Goal: Check status: Check status

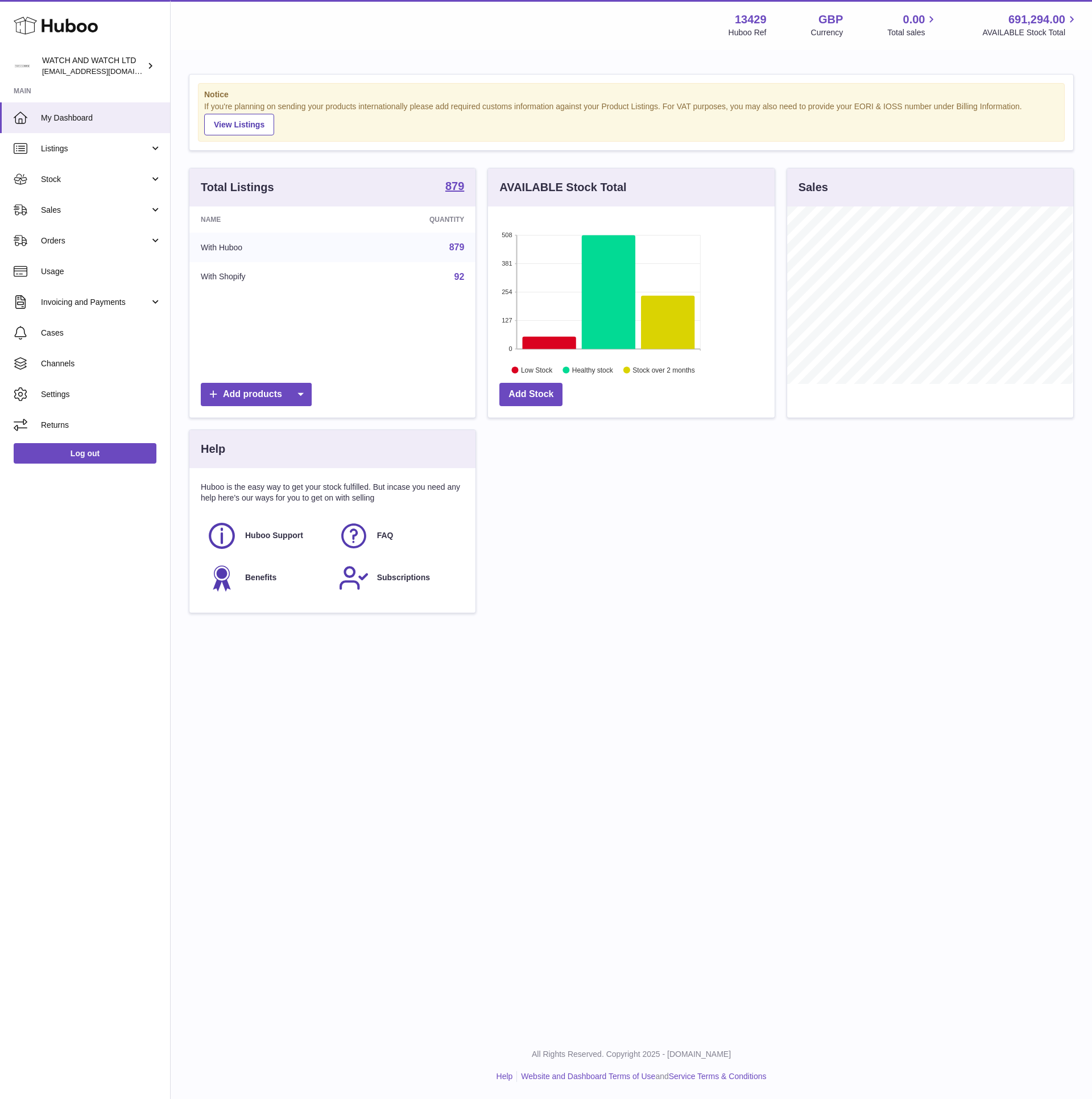
scroll to position [177, 285]
click at [305, 69] on div "Notice If you're planning on sending your products internationally please add r…" at bounding box center [632, 349] width 922 height 597
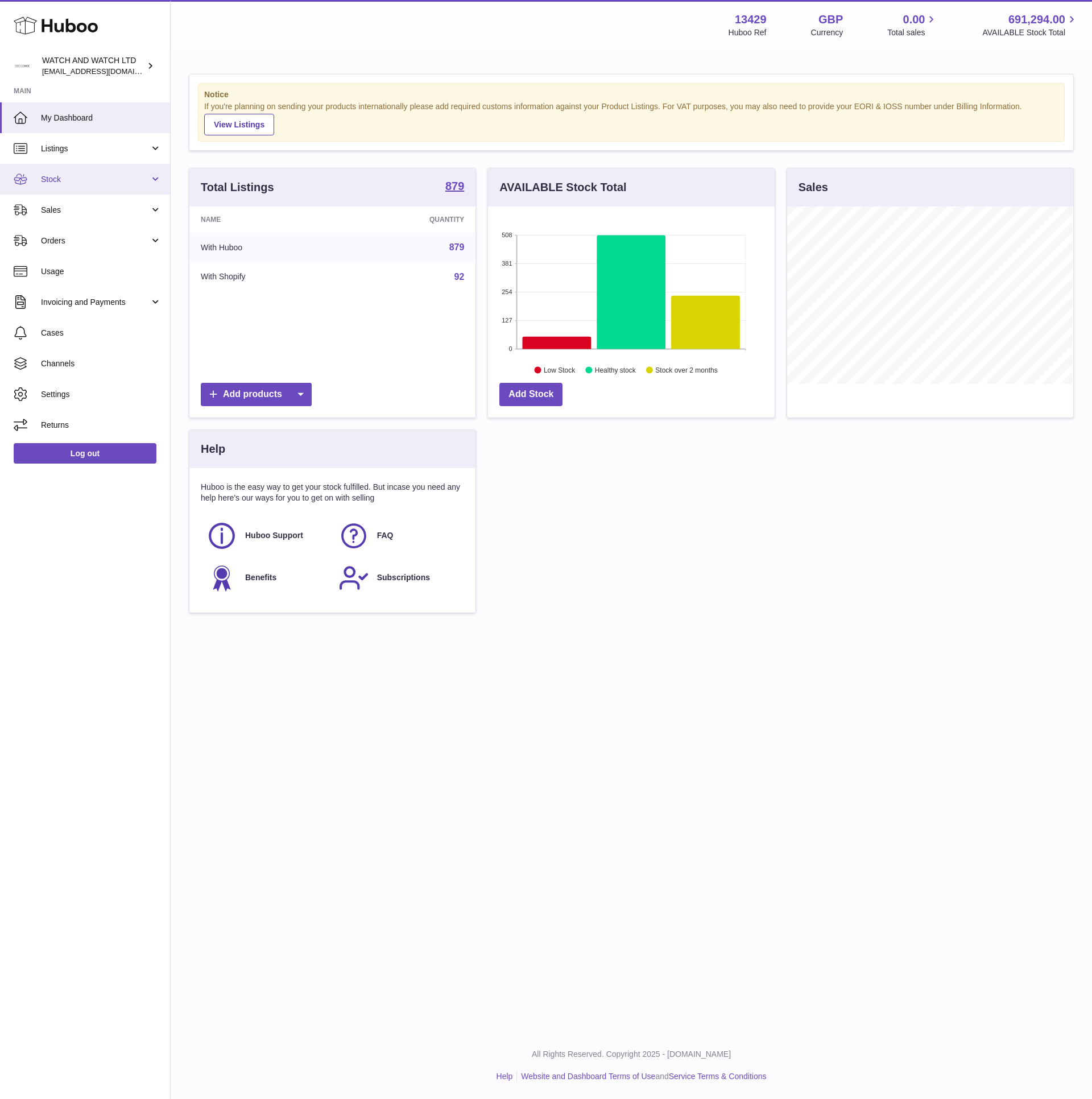
click at [87, 188] on link "Stock" at bounding box center [85, 179] width 170 height 31
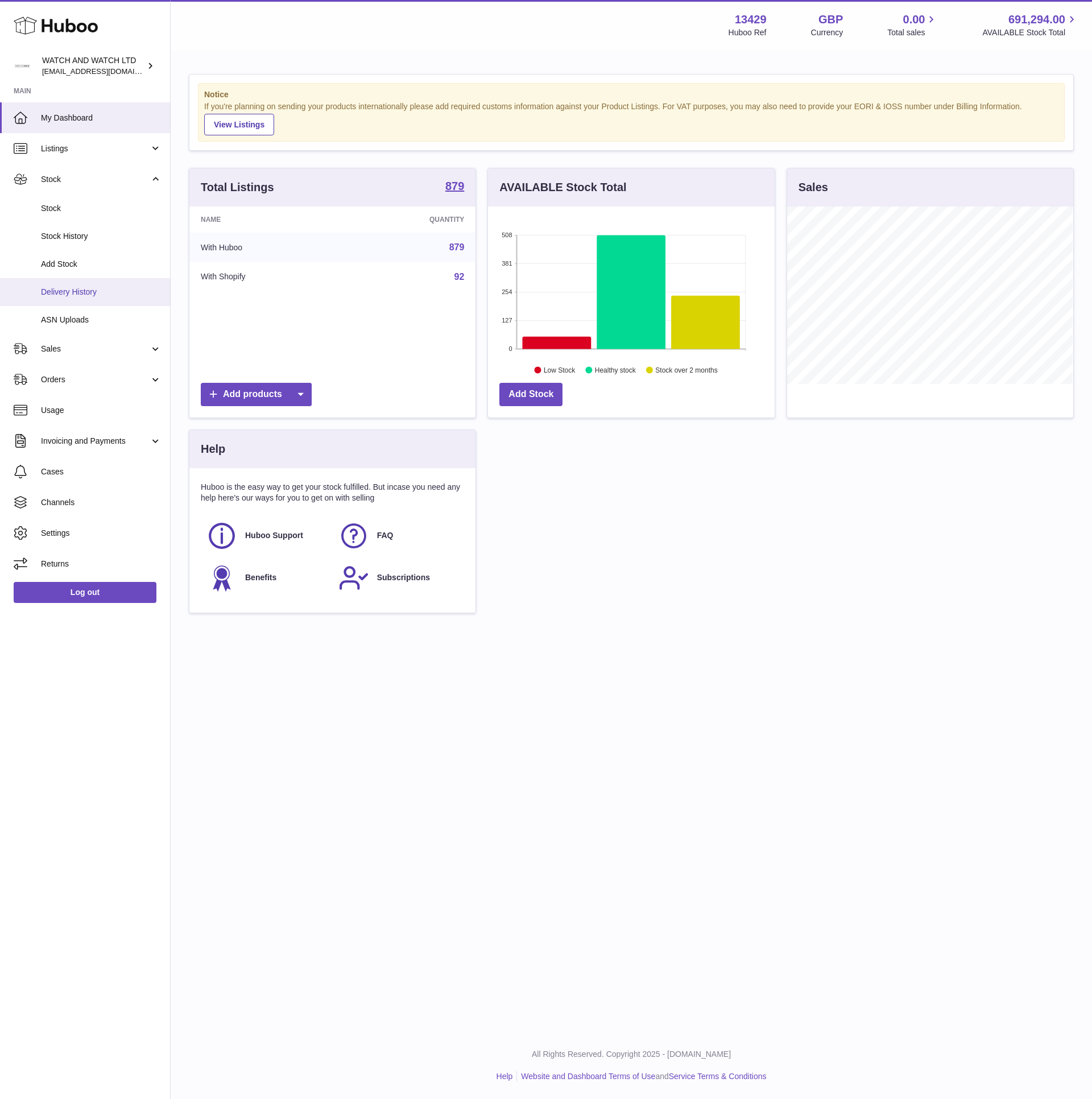
click at [100, 283] on link "Delivery History" at bounding box center [85, 292] width 170 height 28
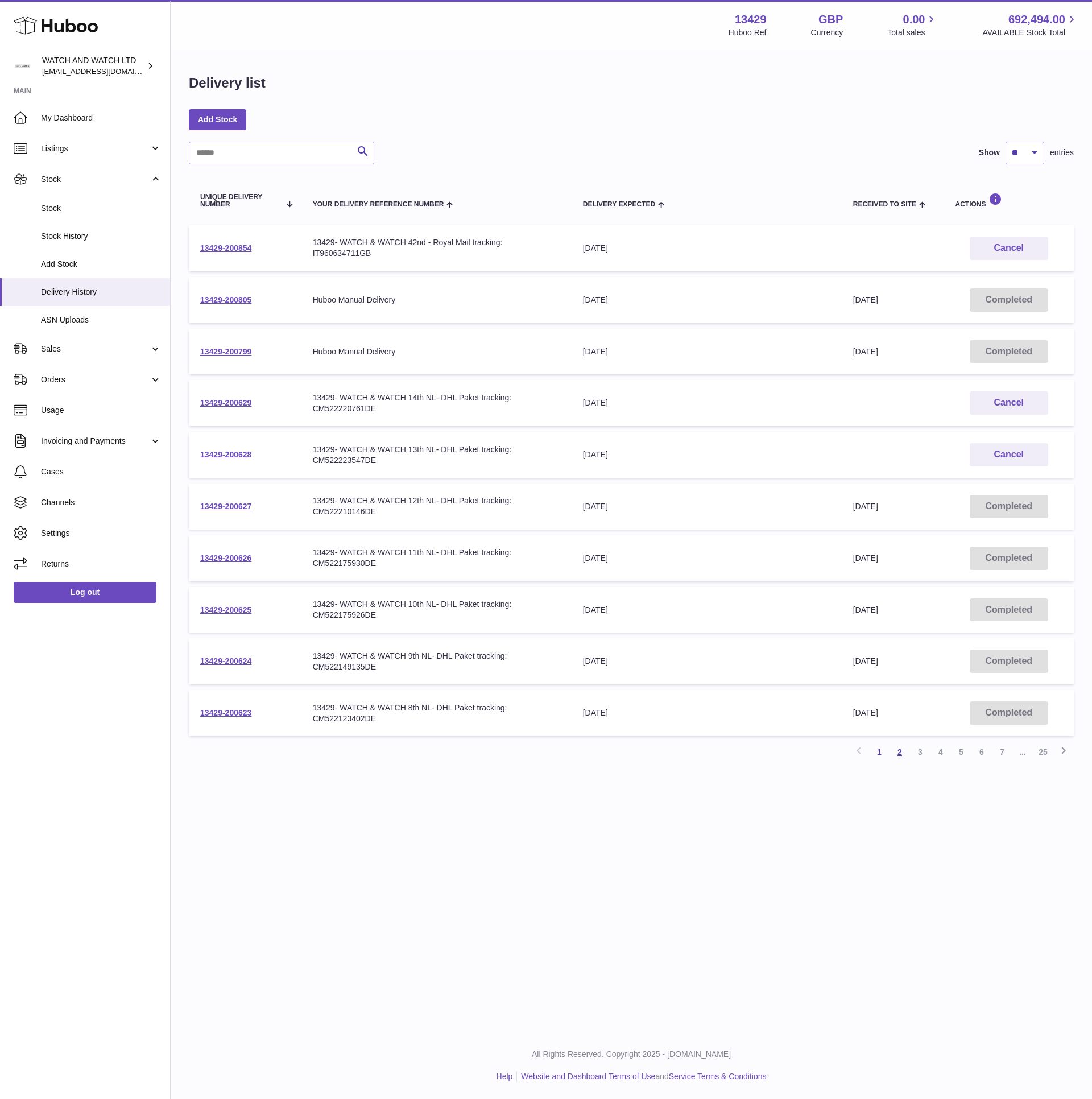
click at [903, 747] on link "2" at bounding box center [900, 752] width 21 height 21
click at [917, 748] on link "3" at bounding box center [920, 752] width 21 height 21
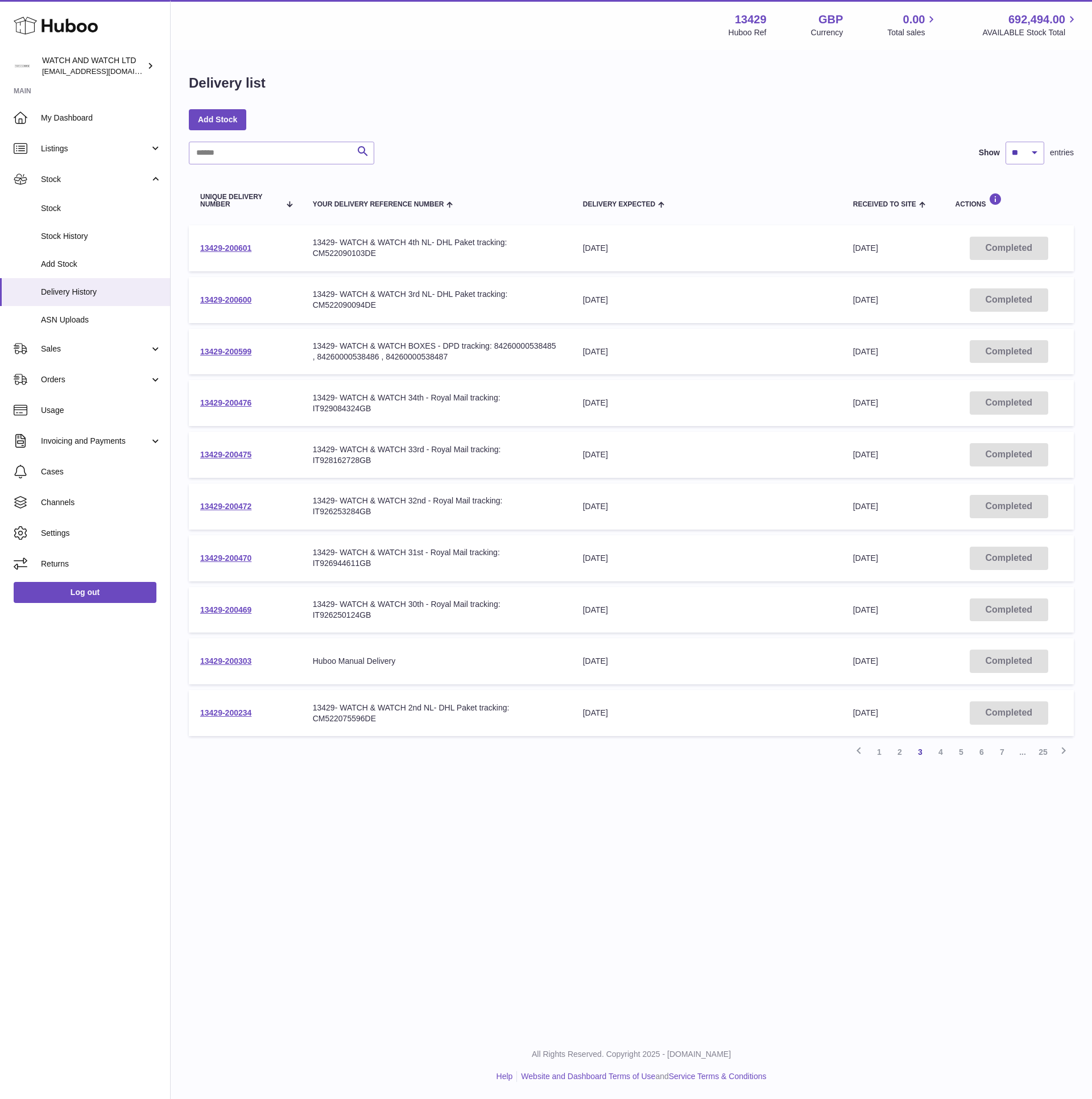
click at [903, 747] on link "2" at bounding box center [900, 752] width 21 height 21
click at [246, 656] on link "13429-200605" at bounding box center [225, 660] width 51 height 9
click at [879, 751] on link "1" at bounding box center [879, 752] width 21 height 21
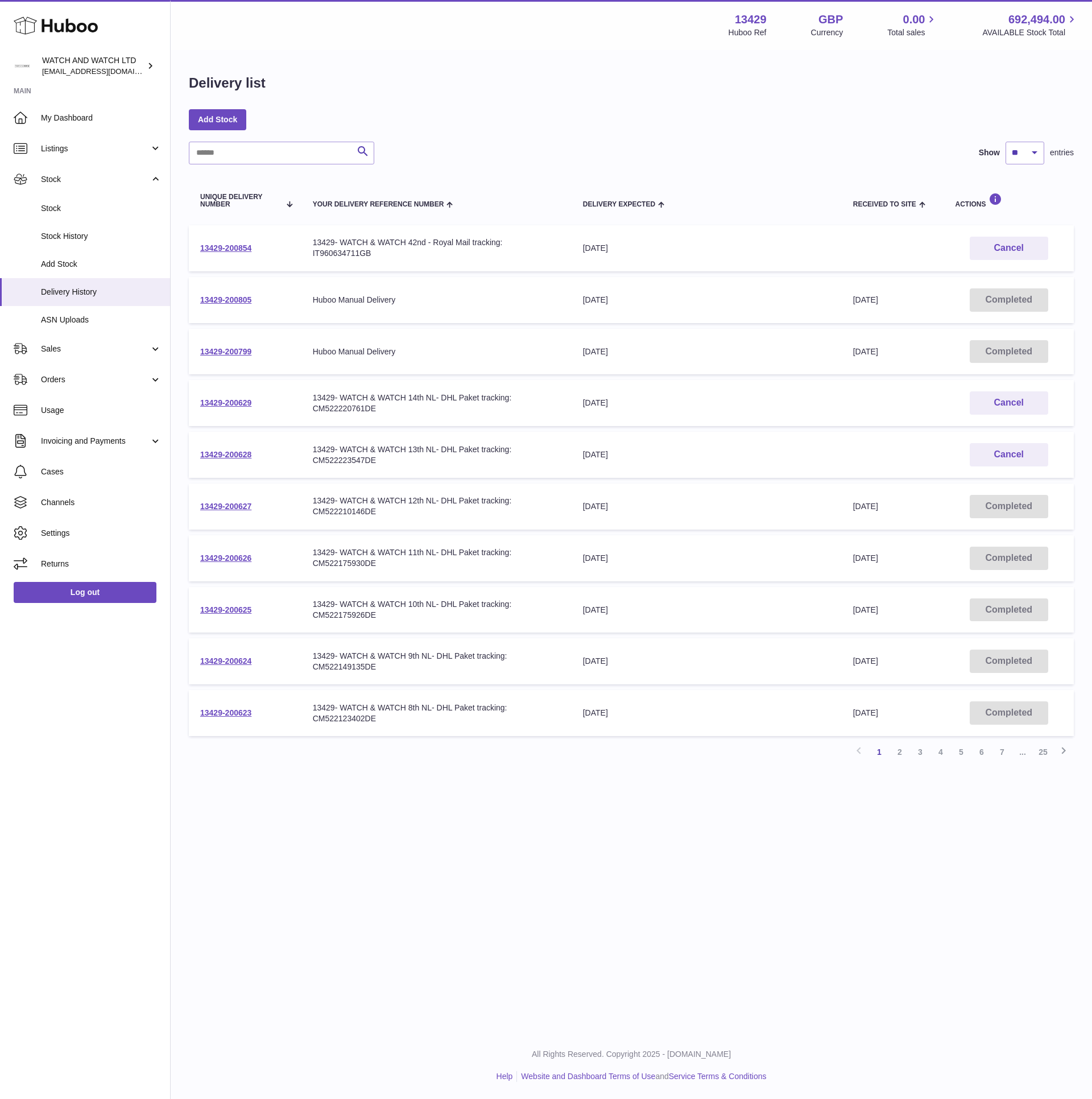
click at [364, 409] on div "13429- WATCH & WATCH 14th NL- DHL Paket tracking: CM522220761DE" at bounding box center [437, 404] width 248 height 22
copy div "CM522220761DE"
click at [747, 123] on div "Add Stock" at bounding box center [632, 119] width 885 height 21
click at [232, 503] on link "13429-200627" at bounding box center [225, 506] width 51 height 9
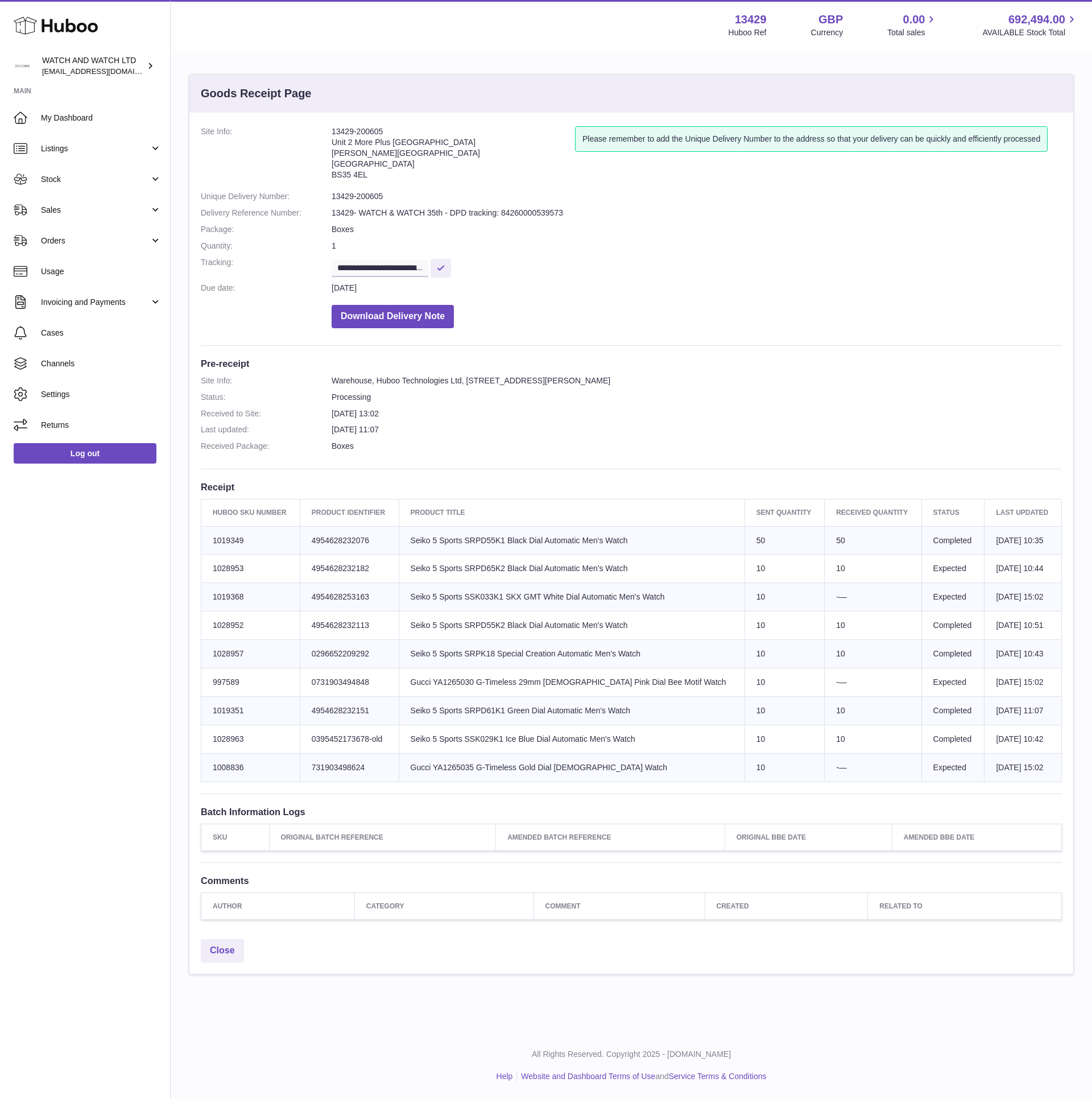
click at [819, 367] on h3 "Pre-receipt" at bounding box center [632, 363] width 861 height 13
click at [835, 438] on dl "Site Info: Warehouse, Huboo Technologies Ltd, Unit 2, More Plus Central Park, H…" at bounding box center [632, 417] width 861 height 82
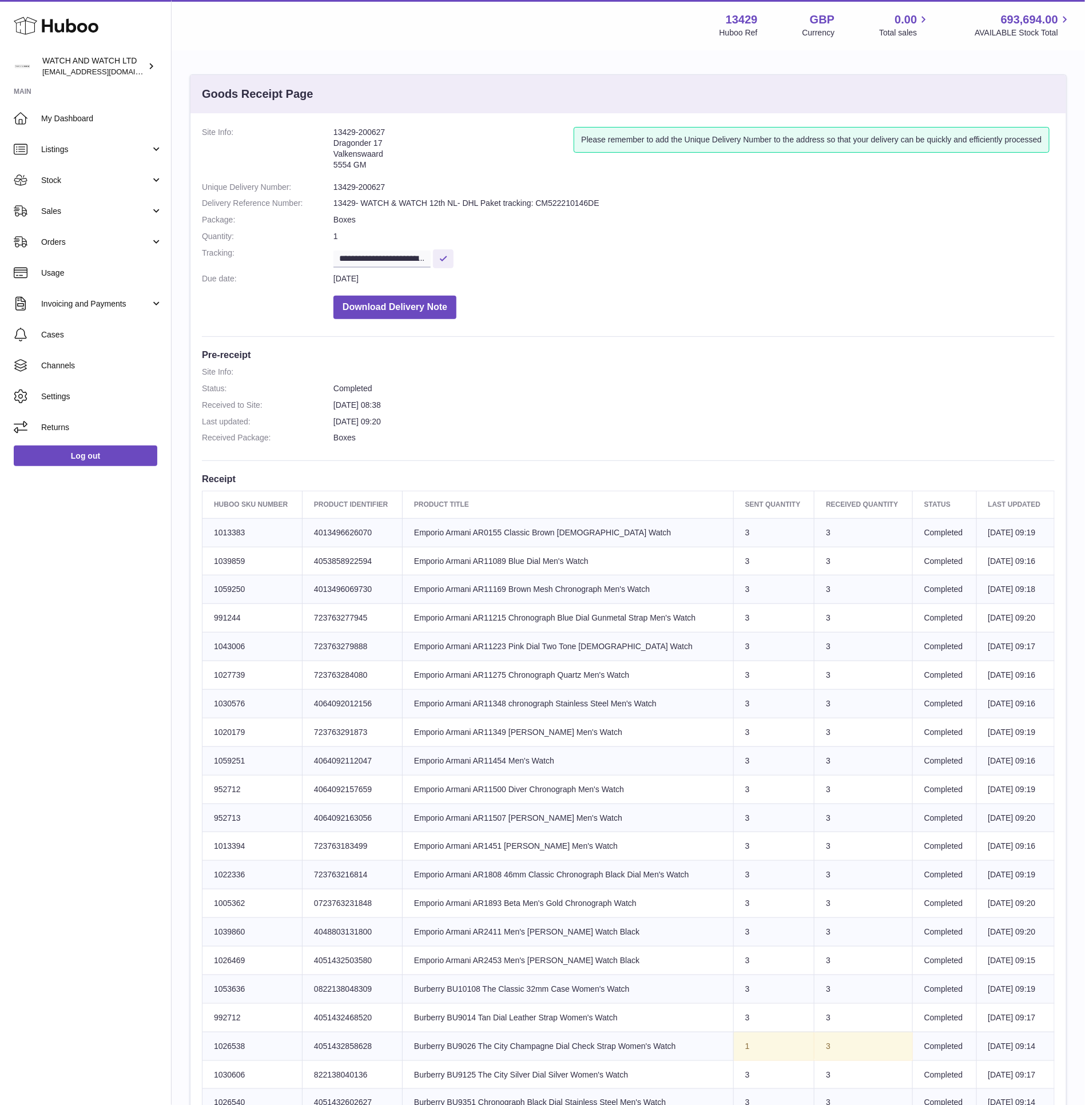
click at [491, 531] on td "Product title Emporio Armani AR0155 Classic Brown Ladies Watch" at bounding box center [568, 532] width 331 height 29
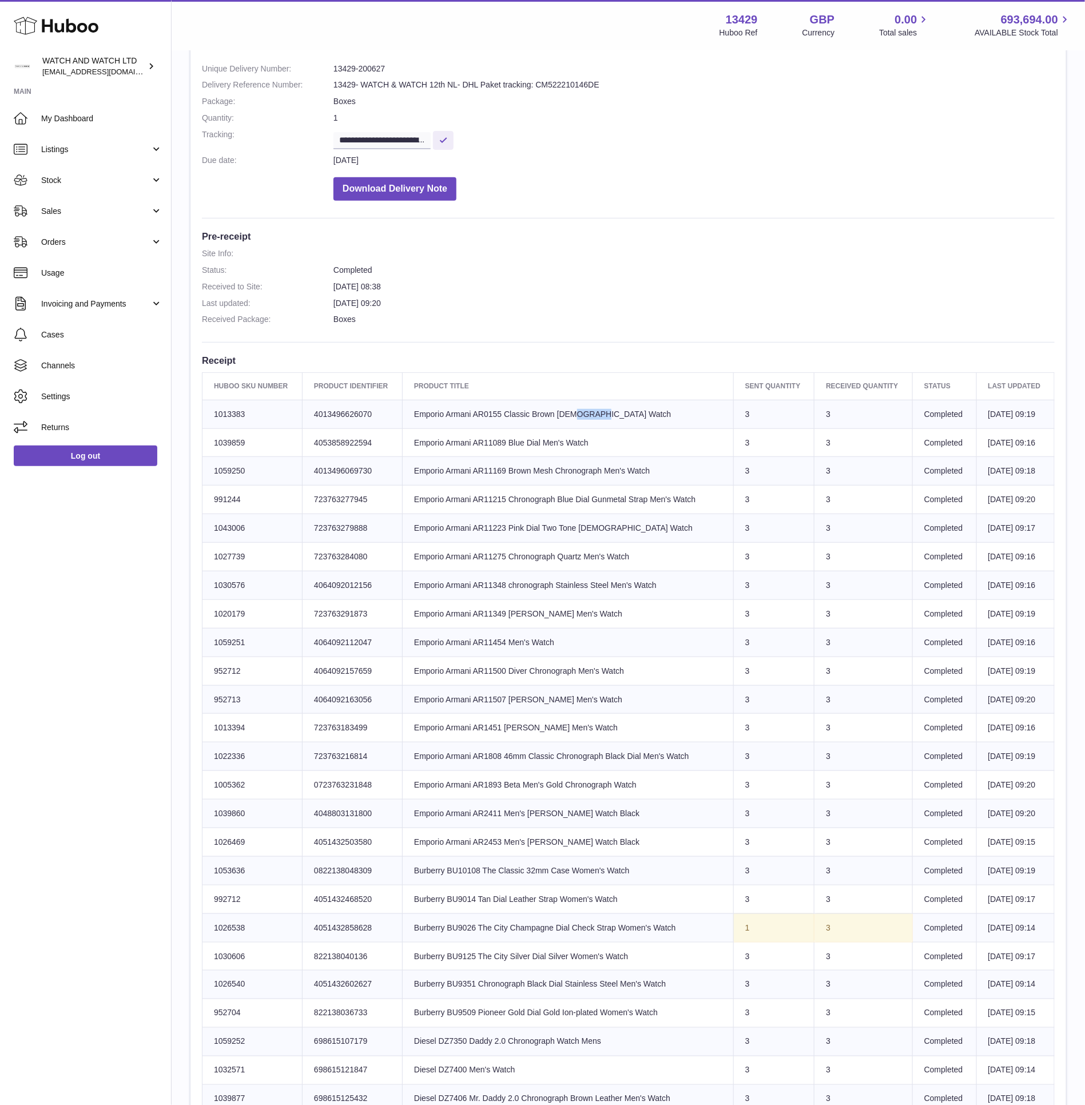
scroll to position [164, 0]
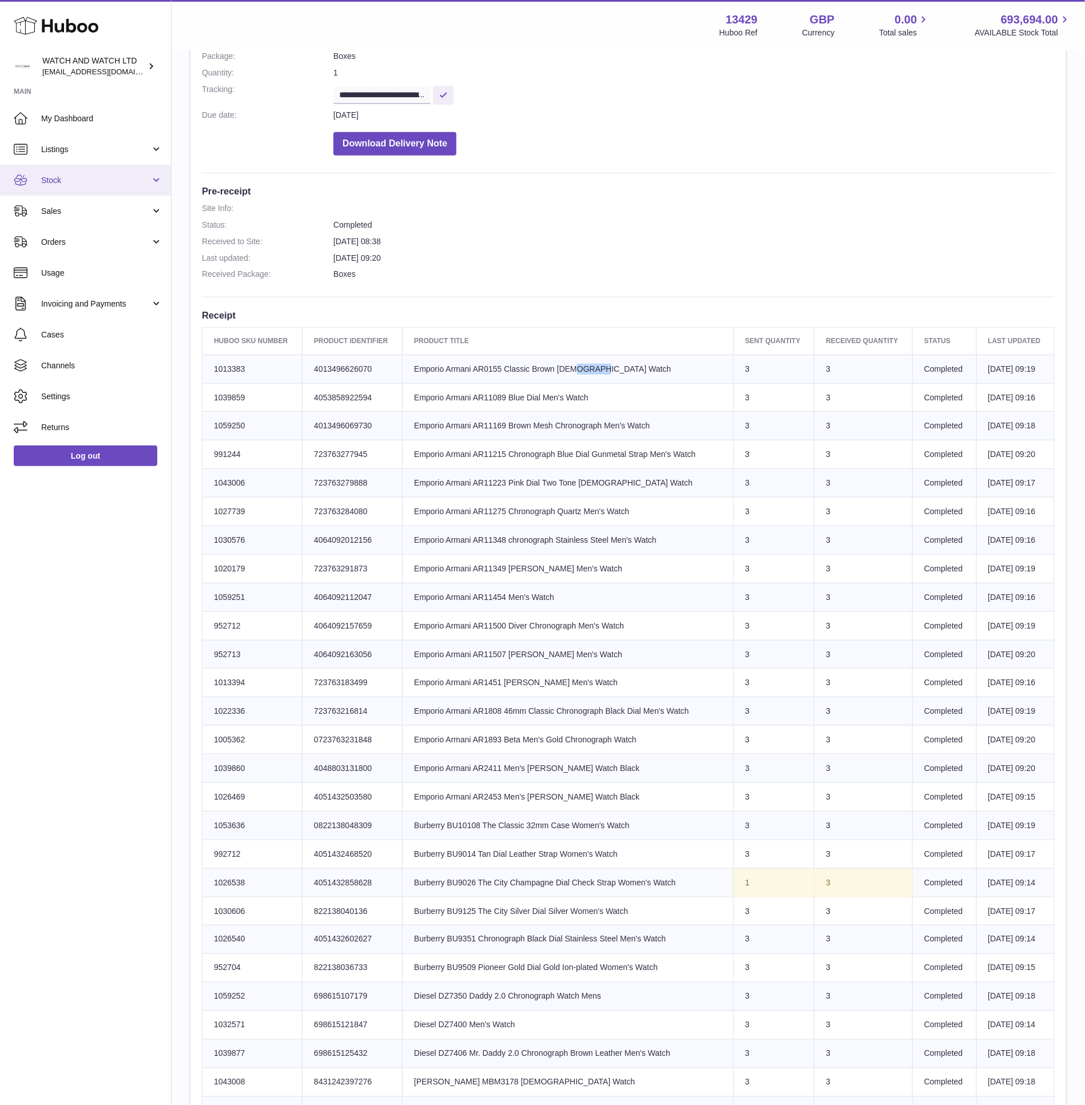
click at [96, 188] on link "Stock" at bounding box center [85, 180] width 171 height 31
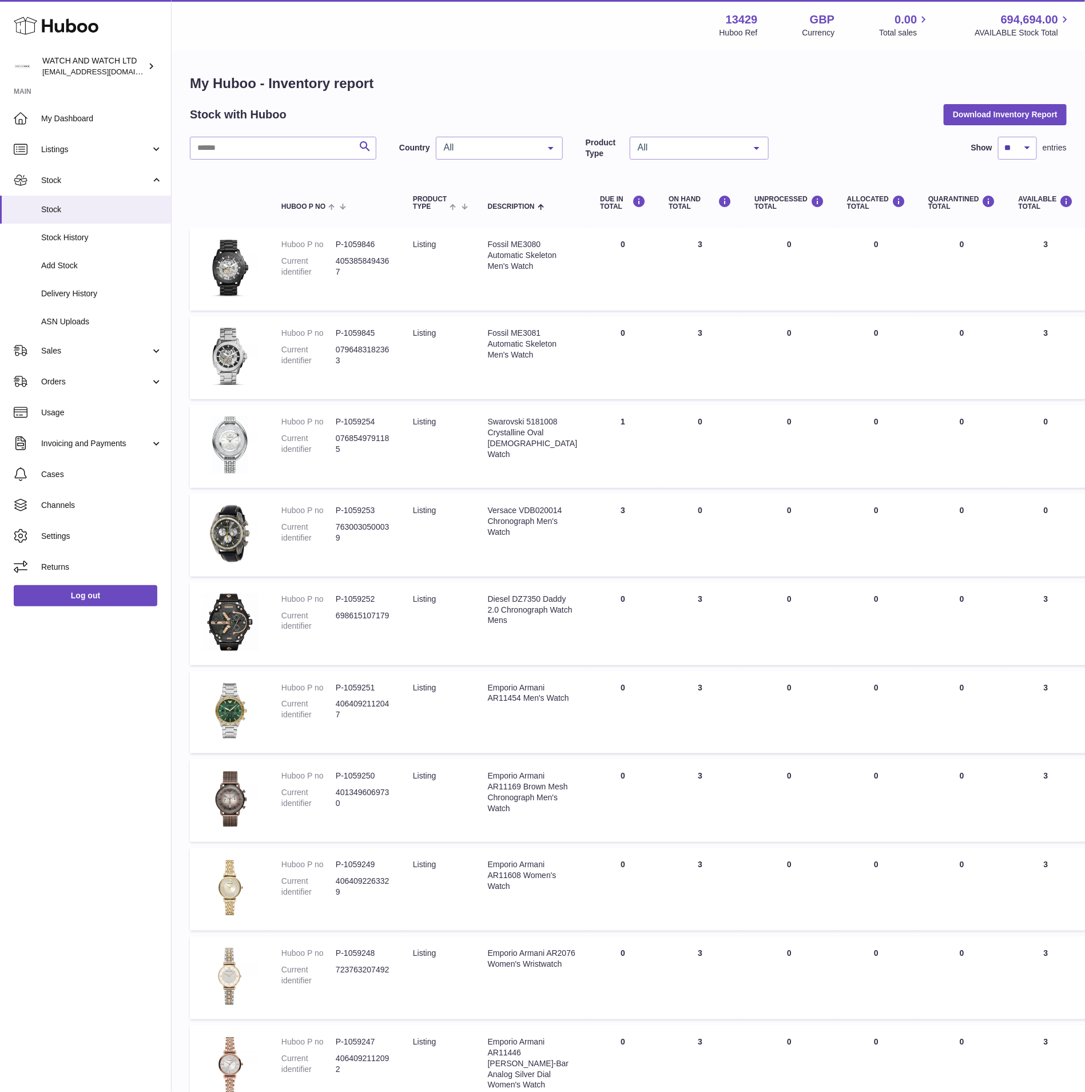
drag, startPoint x: 319, startPoint y: 162, endPoint x: 314, endPoint y: 154, distance: 9.2
click at [319, 162] on div "Search Country All All GB NL No elements found. Consider changing the search qu…" at bounding box center [628, 636] width 877 height 998
click at [315, 152] on input "text" at bounding box center [283, 148] width 186 height 23
paste input "*******"
click at [517, 77] on h1 "My Huboo - Inventory report" at bounding box center [628, 83] width 877 height 18
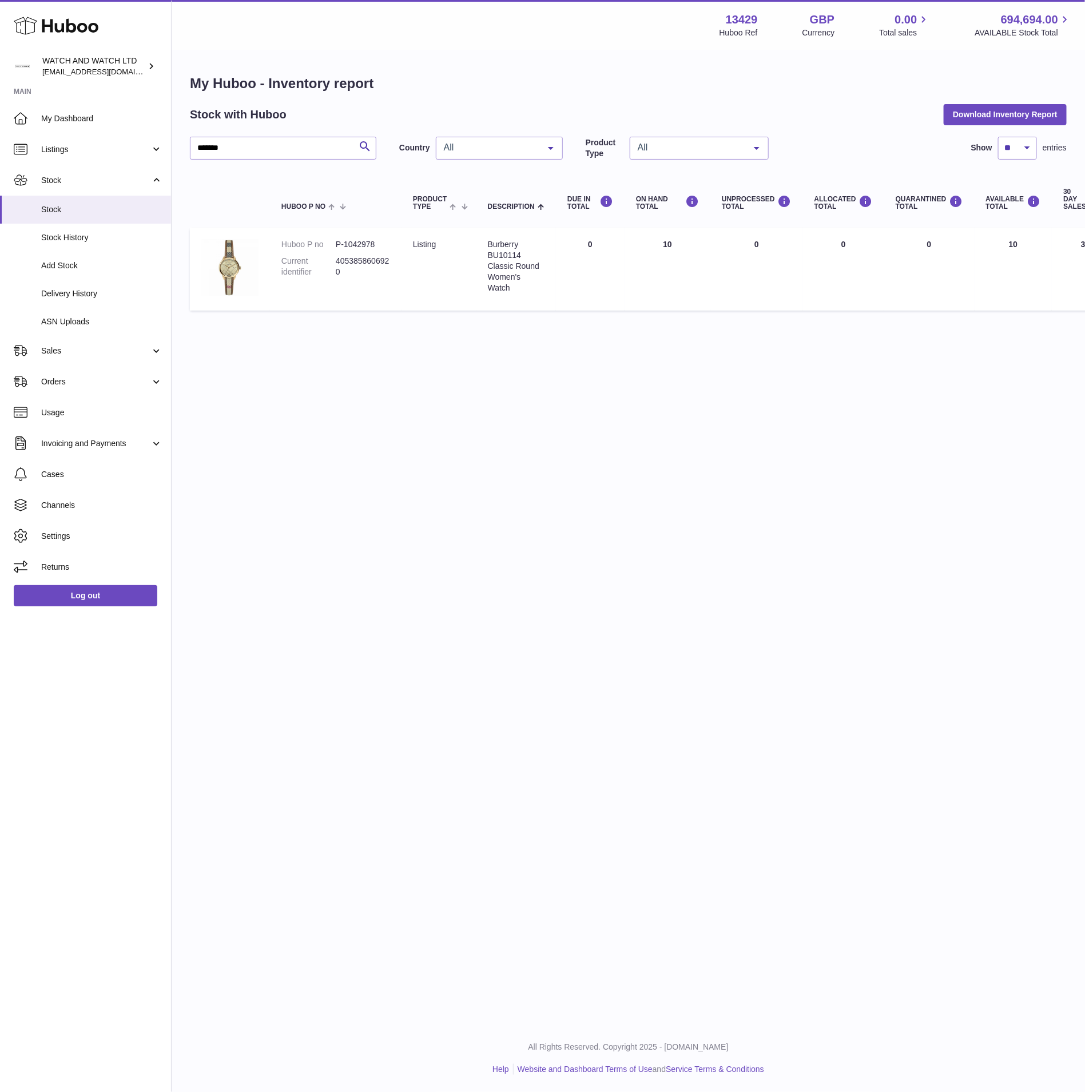
click at [524, 156] on div "All" at bounding box center [499, 148] width 127 height 23
click at [519, 193] on span "GB" at bounding box center [499, 193] width 126 height 23
drag, startPoint x: 520, startPoint y: 148, endPoint x: 517, endPoint y: 161, distance: 13.6
click at [520, 148] on span "GB" at bounding box center [490, 147] width 98 height 11
click at [269, 138] on input "*******" at bounding box center [283, 148] width 186 height 23
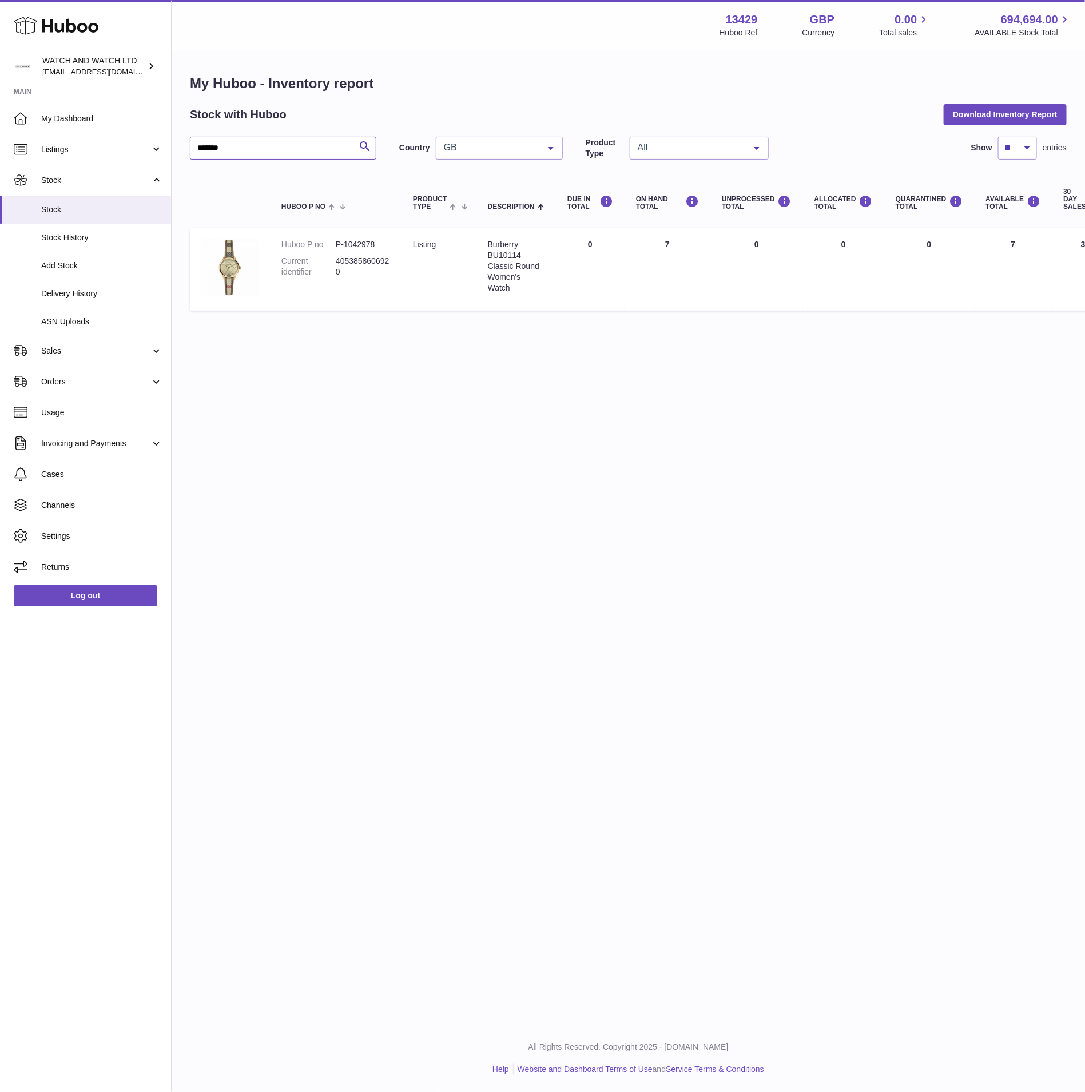
click at [269, 138] on input "*******" at bounding box center [283, 148] width 186 height 23
paste input "text"
type input "******"
click at [456, 78] on h1 "My Huboo - Inventory report" at bounding box center [628, 83] width 877 height 18
click at [511, 142] on span "GB" at bounding box center [490, 147] width 98 height 11
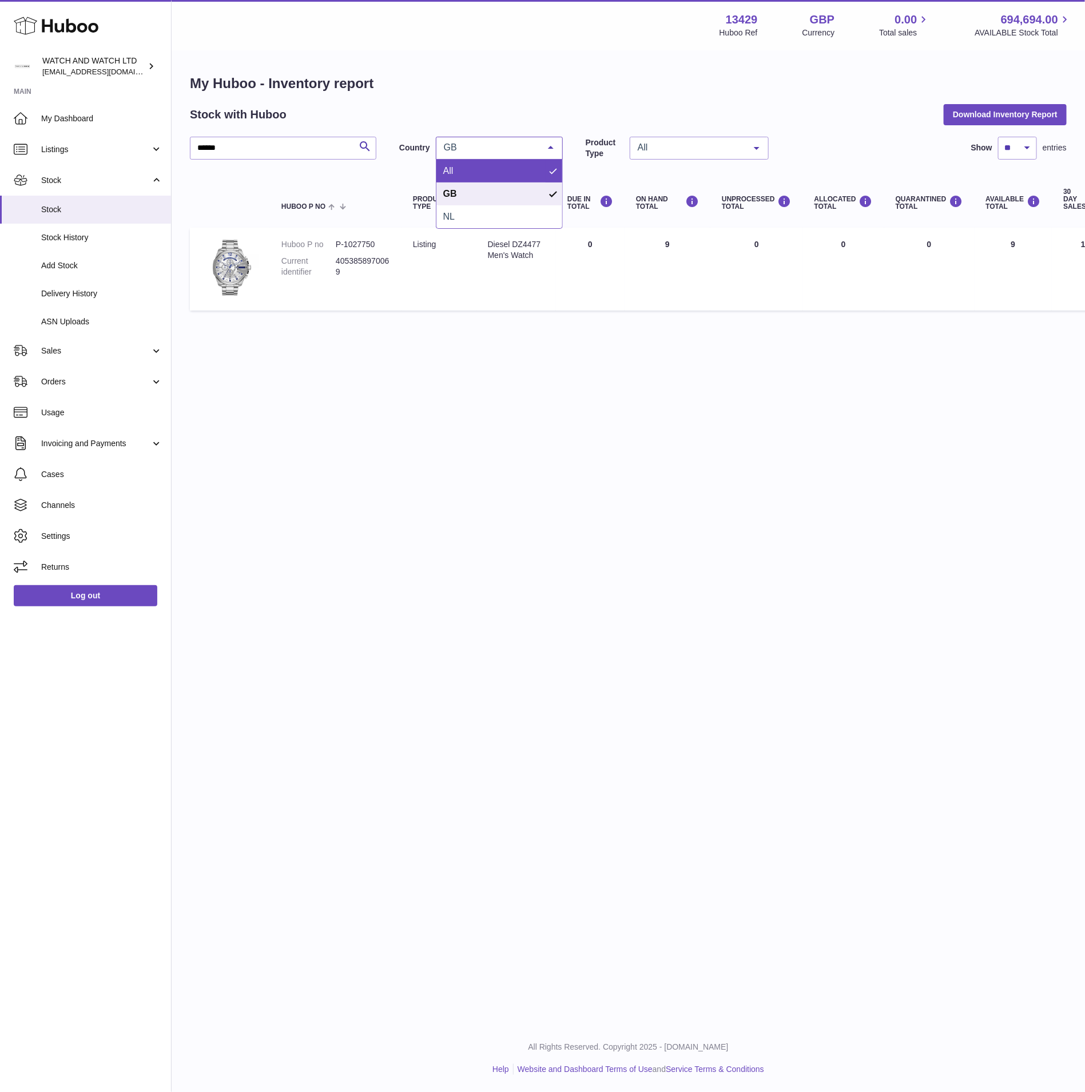
click at [491, 172] on span "All" at bounding box center [499, 171] width 126 height 23
click at [492, 139] on div "All" at bounding box center [499, 148] width 127 height 23
click at [492, 222] on span "NL" at bounding box center [499, 216] width 126 height 23
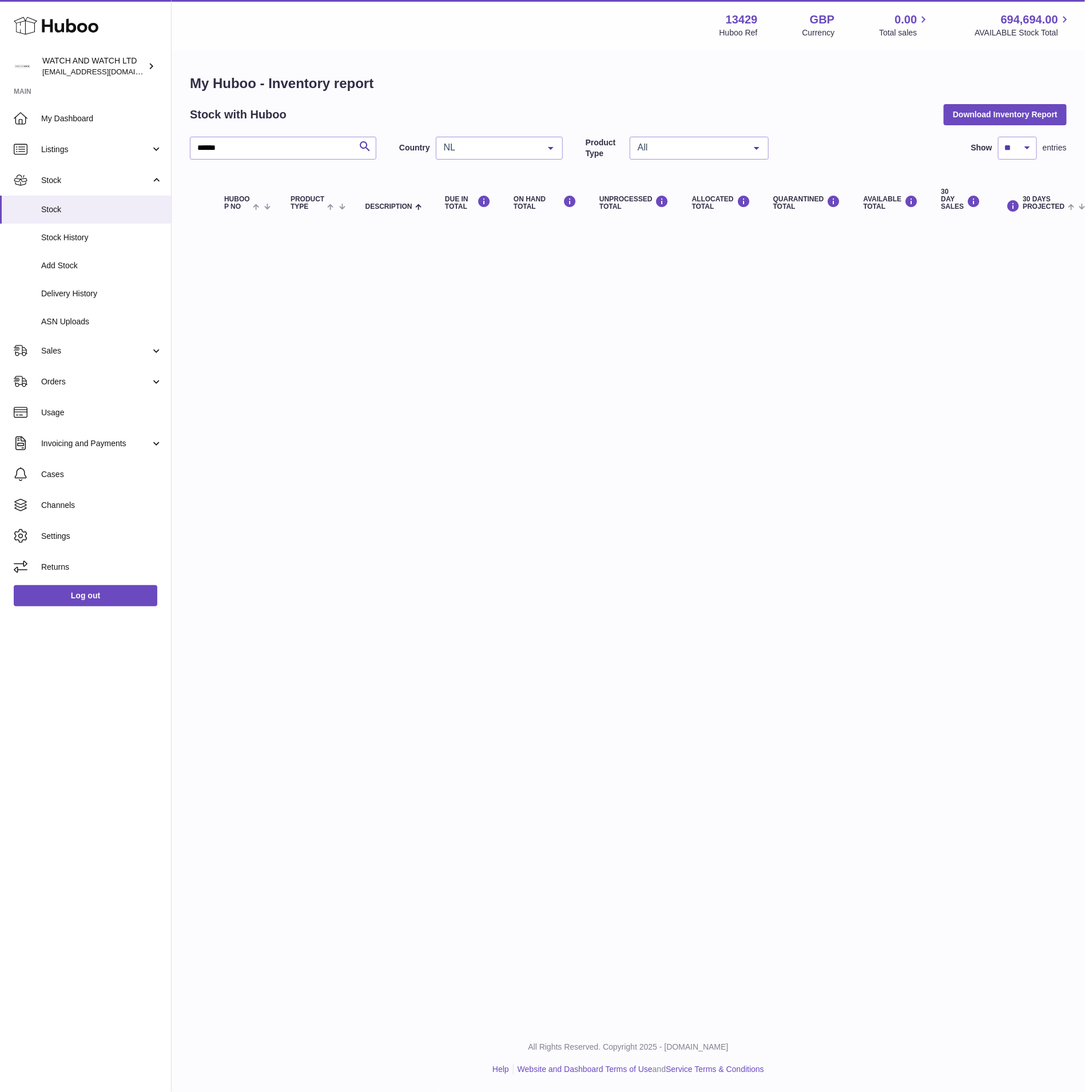
click at [484, 145] on span "NL" at bounding box center [490, 147] width 98 height 11
click at [488, 174] on span "All" at bounding box center [499, 171] width 126 height 23
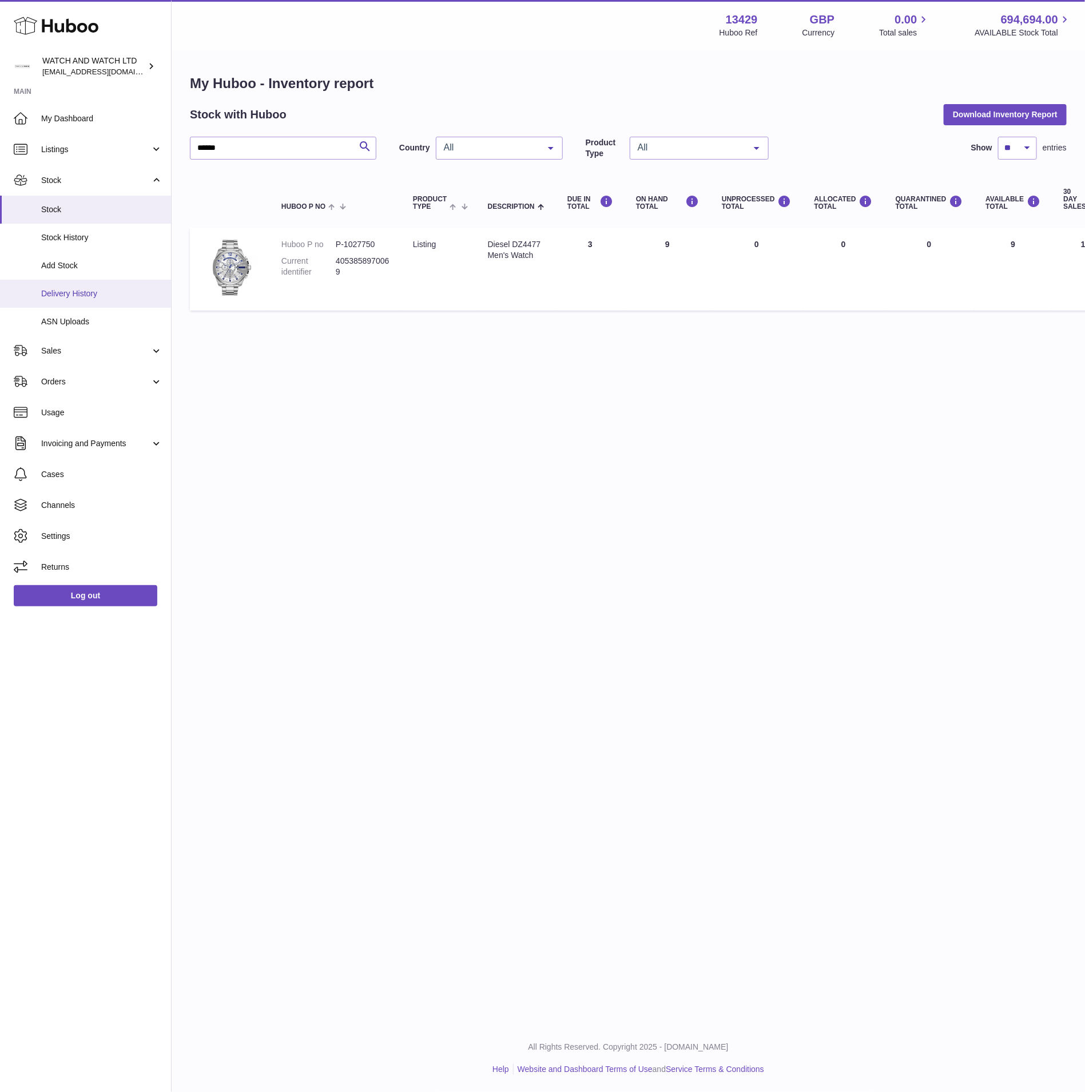
click at [94, 284] on link "Delivery History" at bounding box center [85, 294] width 171 height 28
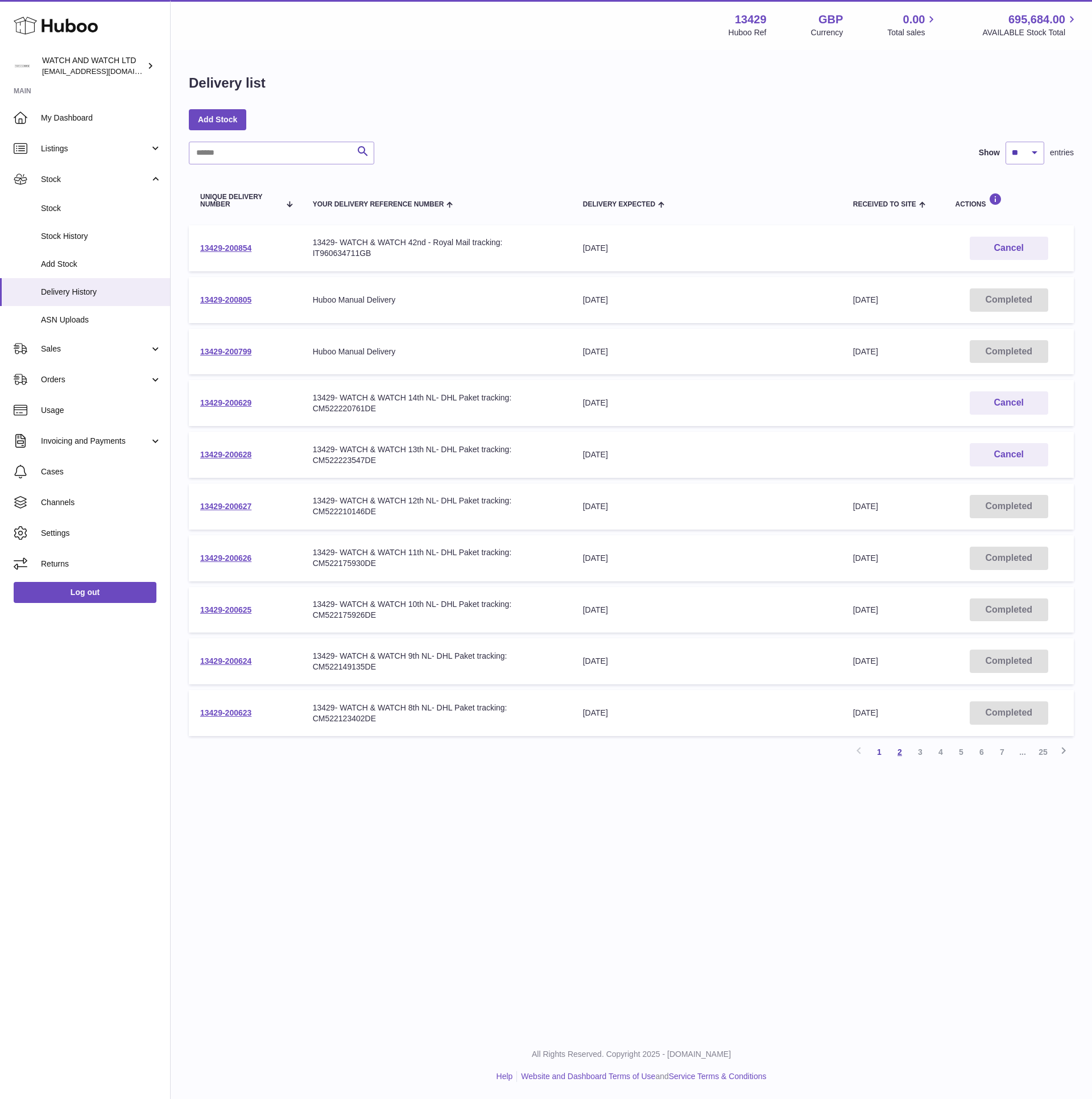
click at [898, 745] on link "2" at bounding box center [900, 752] width 21 height 21
click at [240, 658] on link "13429-200605" at bounding box center [225, 660] width 51 height 9
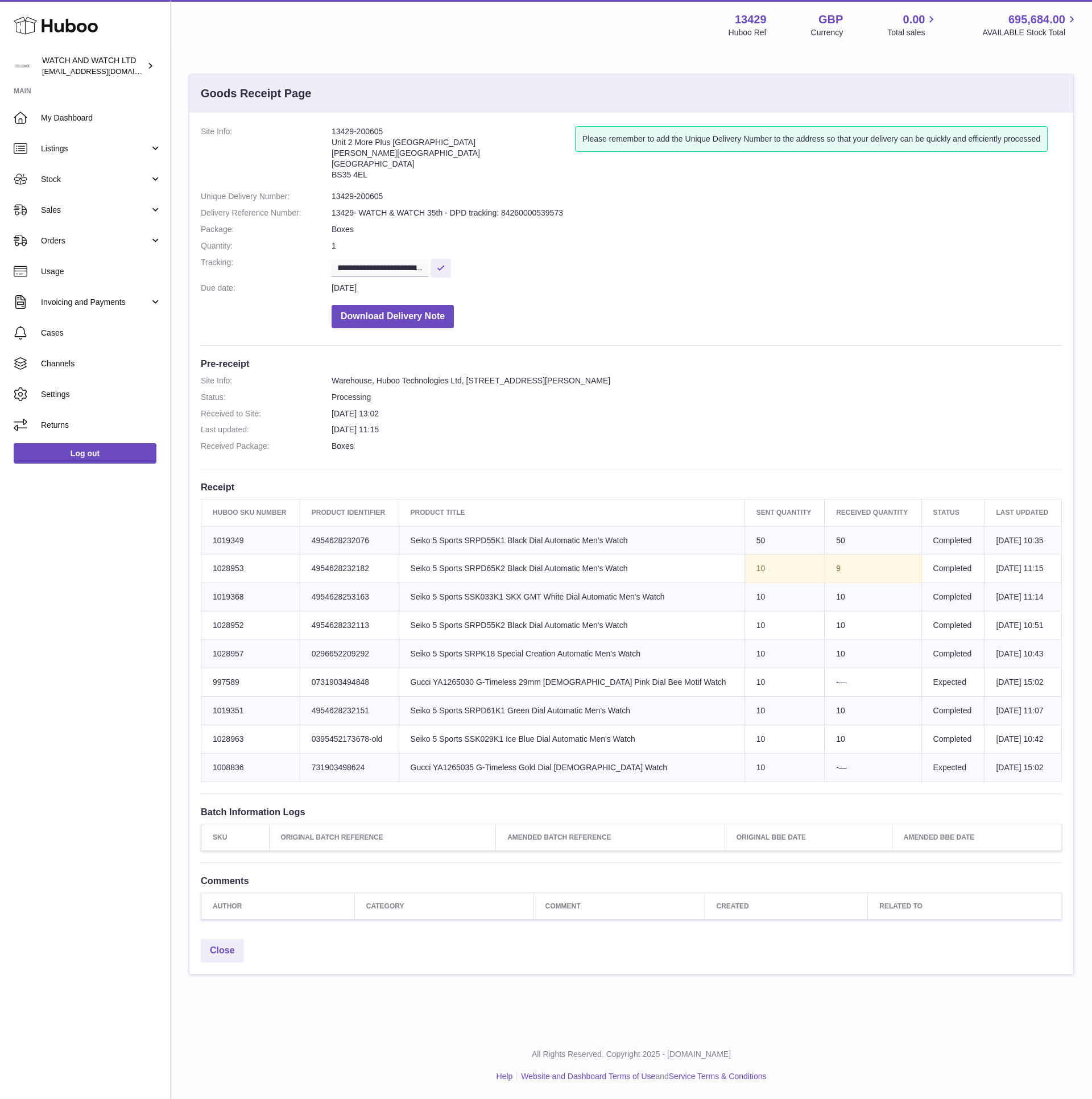
click at [500, 565] on td "Product title Seiko 5 Sports SRPD65K2 Black Dial Automatic Men's Watch" at bounding box center [572, 569] width 346 height 29
click at [823, 336] on div "**********" at bounding box center [631, 522] width 884 height 821
click at [822, 338] on div "**********" at bounding box center [631, 522] width 884 height 821
click at [820, 339] on div "**********" at bounding box center [631, 522] width 884 height 821
click at [674, 341] on div "**********" at bounding box center [631, 522] width 884 height 821
